Goal: Information Seeking & Learning: Learn about a topic

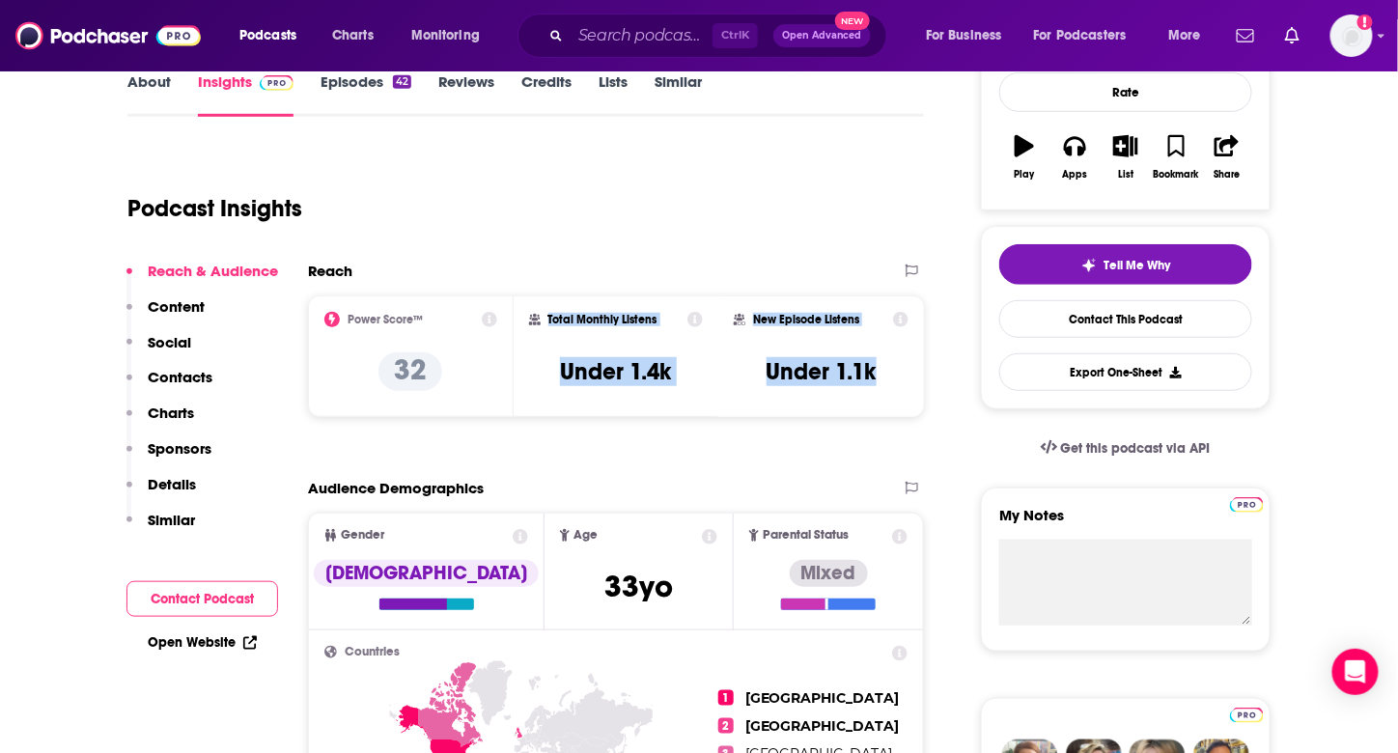
click at [579, 318] on h2 "Total Monthly Listens" at bounding box center [602, 320] width 109 height 14
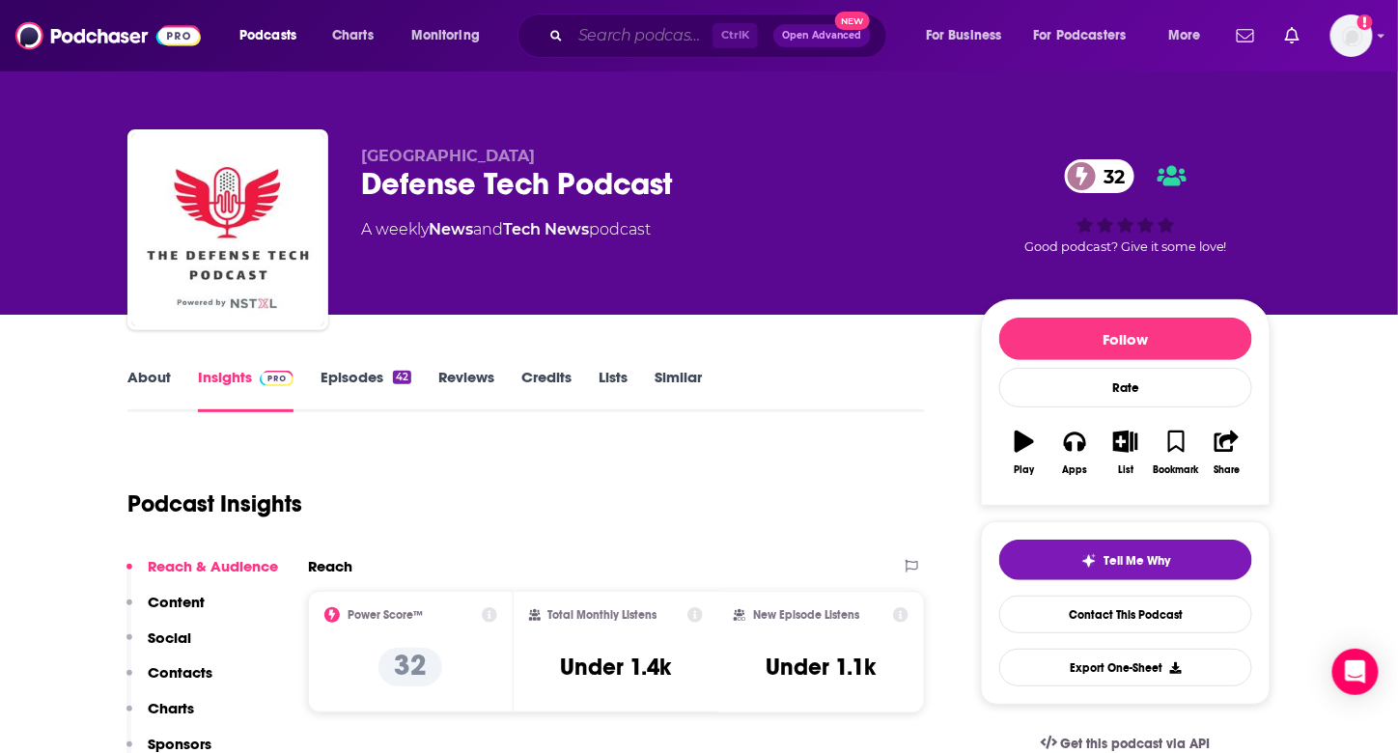
click at [594, 30] on input "Search podcasts, credits, & more..." at bounding box center [641, 35] width 142 height 31
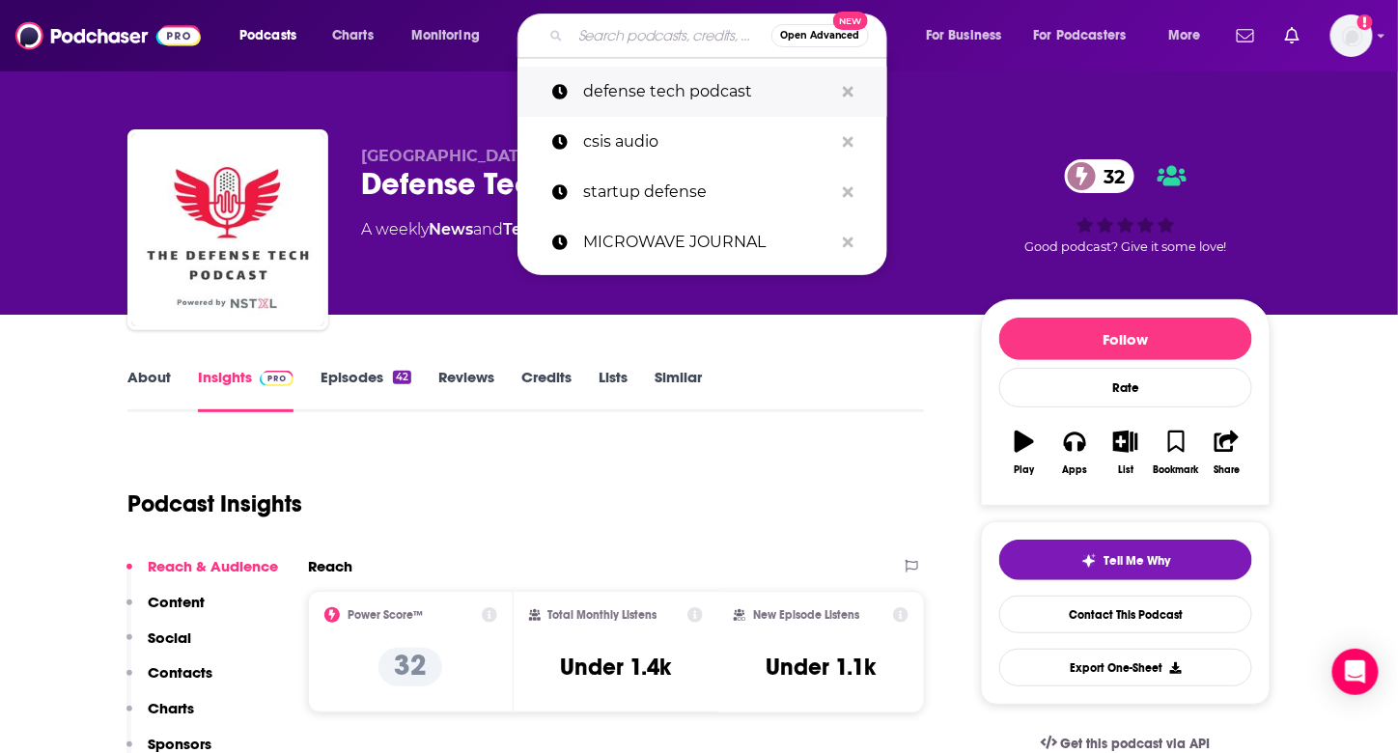
click at [589, 97] on p "defense tech podcast" at bounding box center [708, 92] width 250 height 50
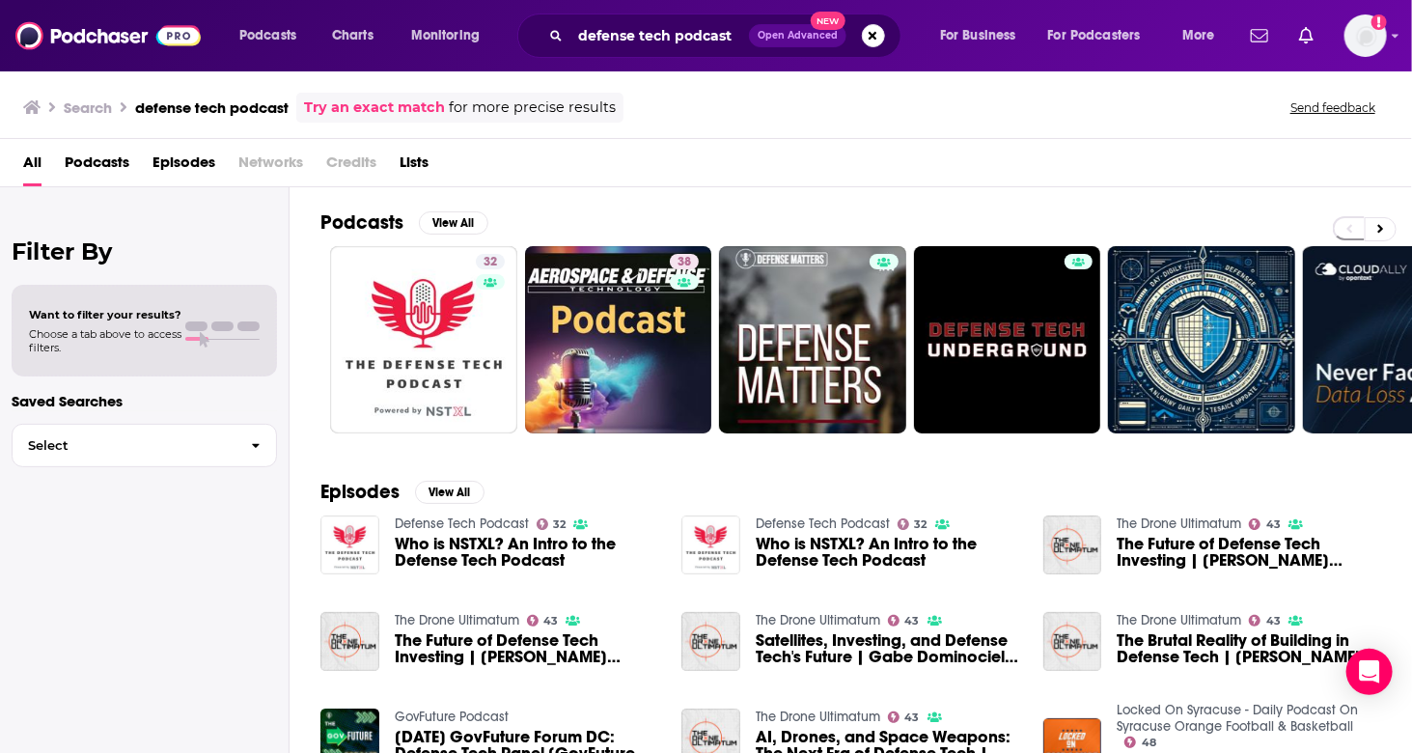
click at [91, 160] on span "Podcasts" at bounding box center [97, 167] width 65 height 40
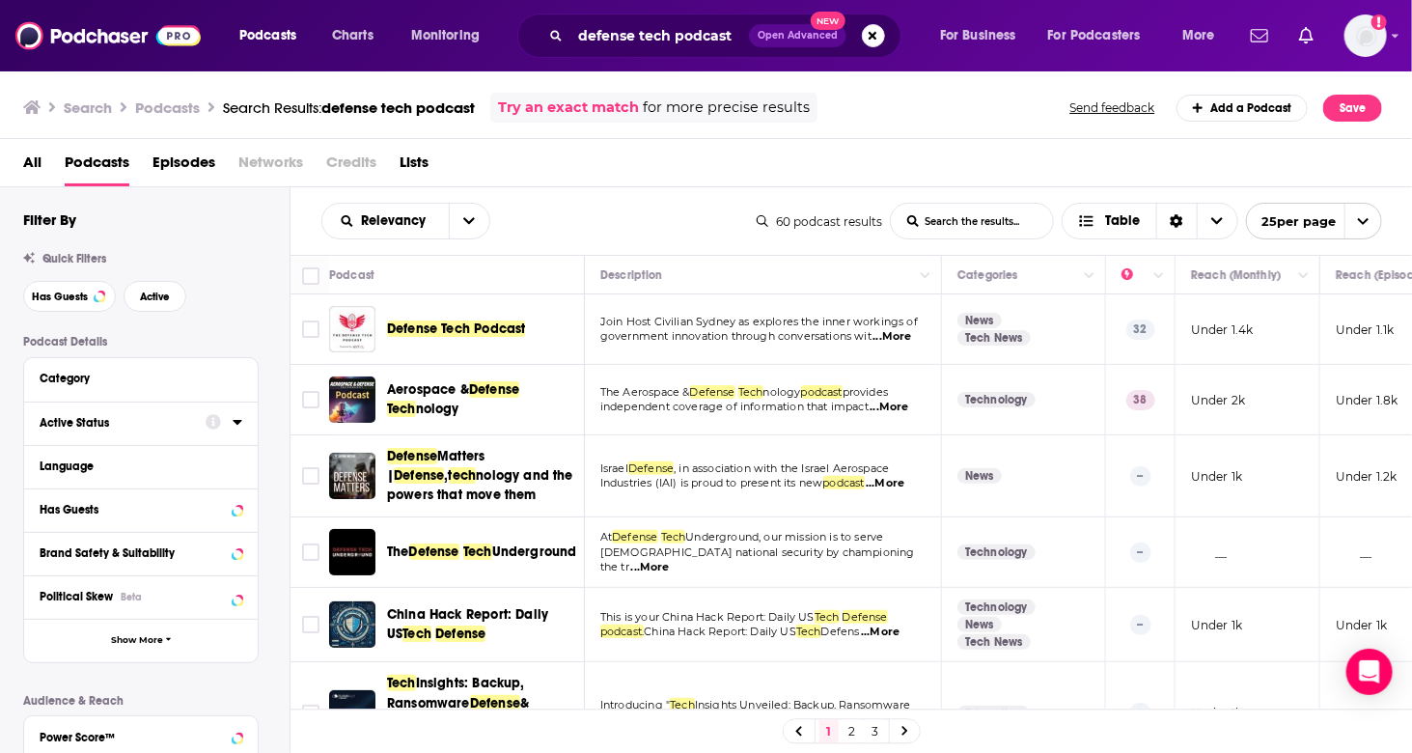
click at [130, 421] on div "Active Status" at bounding box center [116, 423] width 153 height 14
